Goal: Transaction & Acquisition: Book appointment/travel/reservation

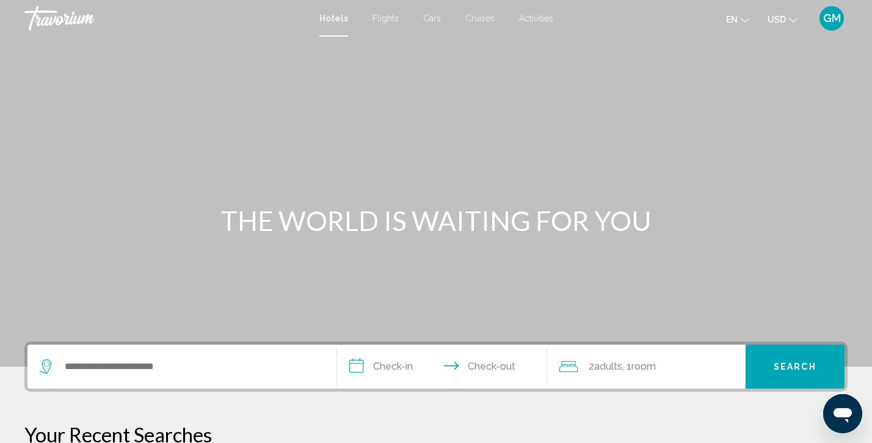
click at [474, 18] on span "Cruises" at bounding box center [479, 18] width 29 height 10
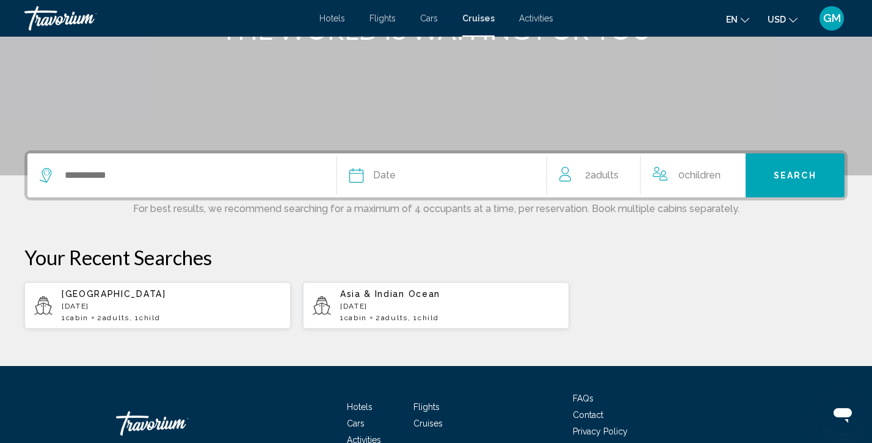
scroll to position [192, 0]
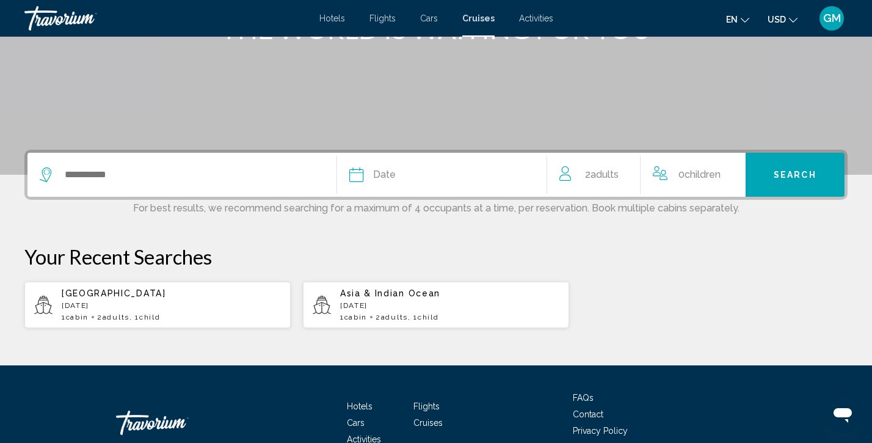
click at [139, 306] on p "[DATE]" at bounding box center [171, 305] width 219 height 9
type input "*******"
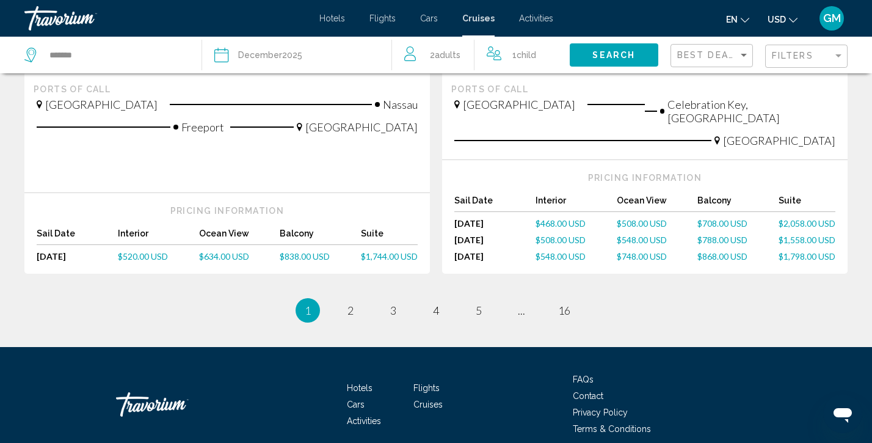
scroll to position [1384, 0]
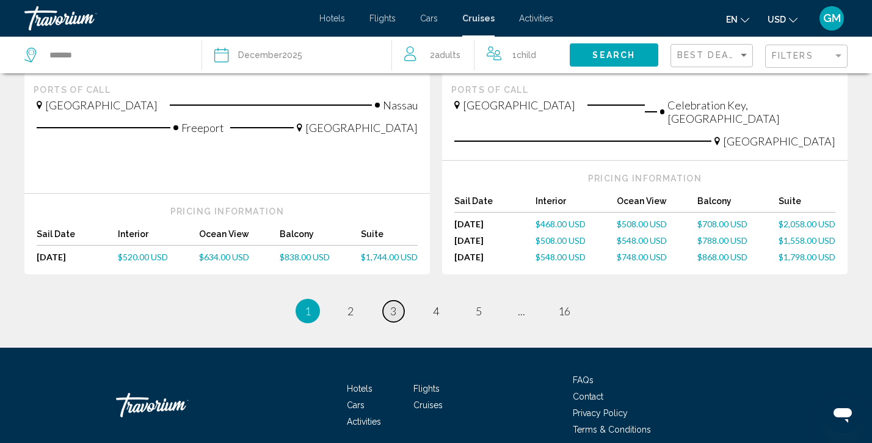
click at [392, 304] on span "3" at bounding box center [393, 310] width 6 height 13
